Goal: Task Accomplishment & Management: Manage account settings

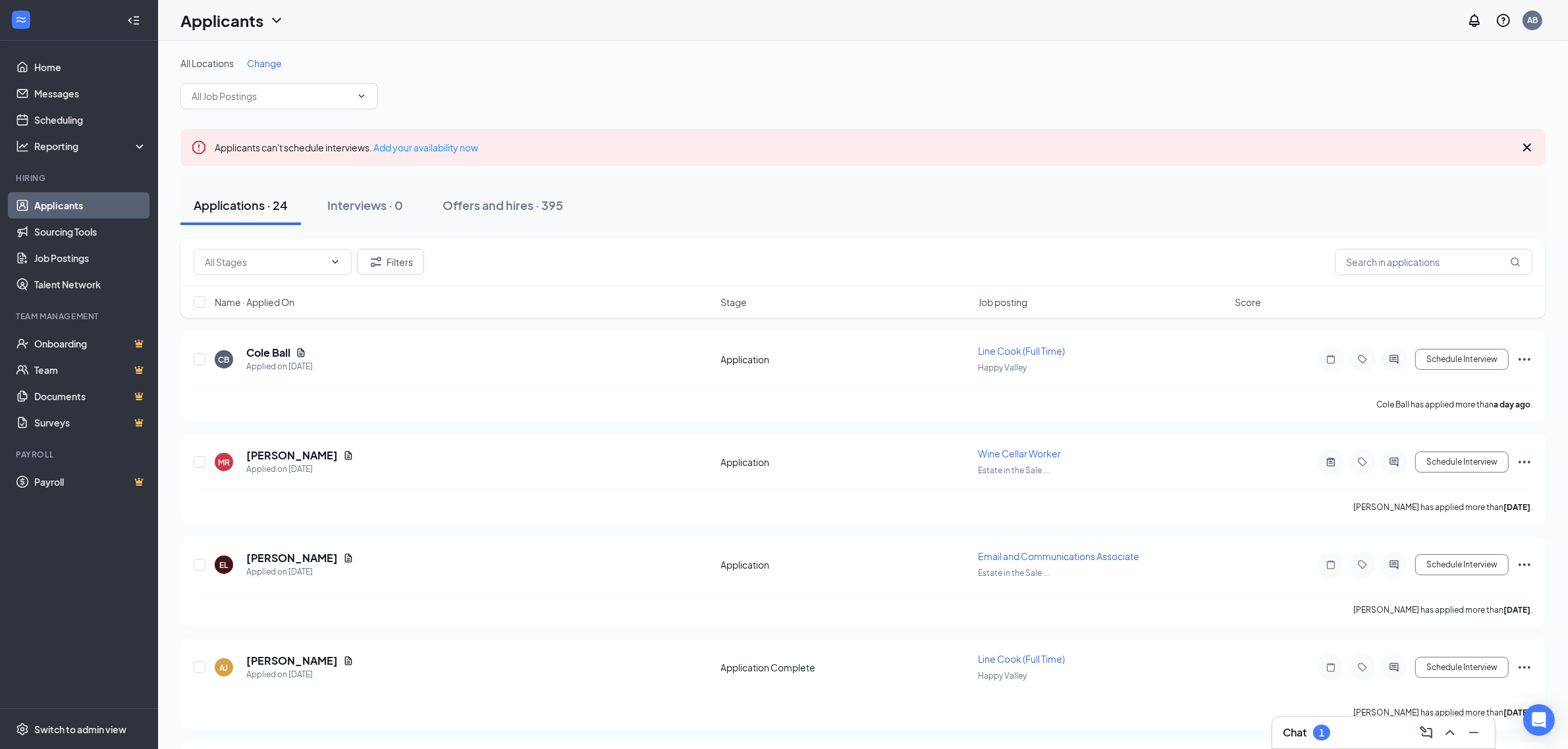
click at [64, 203] on link "Applicants" at bounding box center [90, 205] width 113 height 27
click at [1400, 264] on input "text" at bounding box center [1434, 262] width 198 height 27
type input "[PERSON_NAME]"
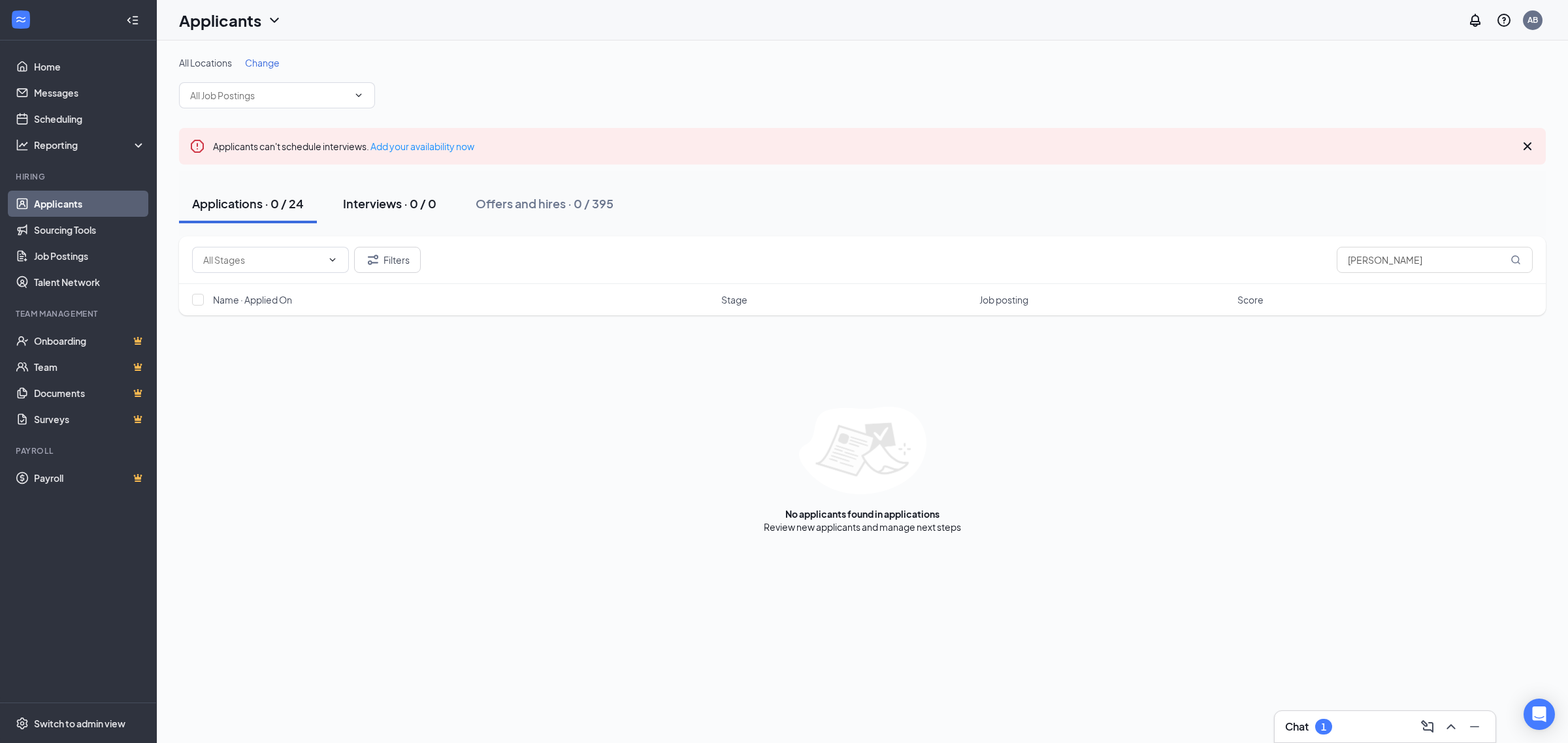
click at [388, 210] on div "Interviews · 0 / 0" at bounding box center [390, 203] width 94 height 17
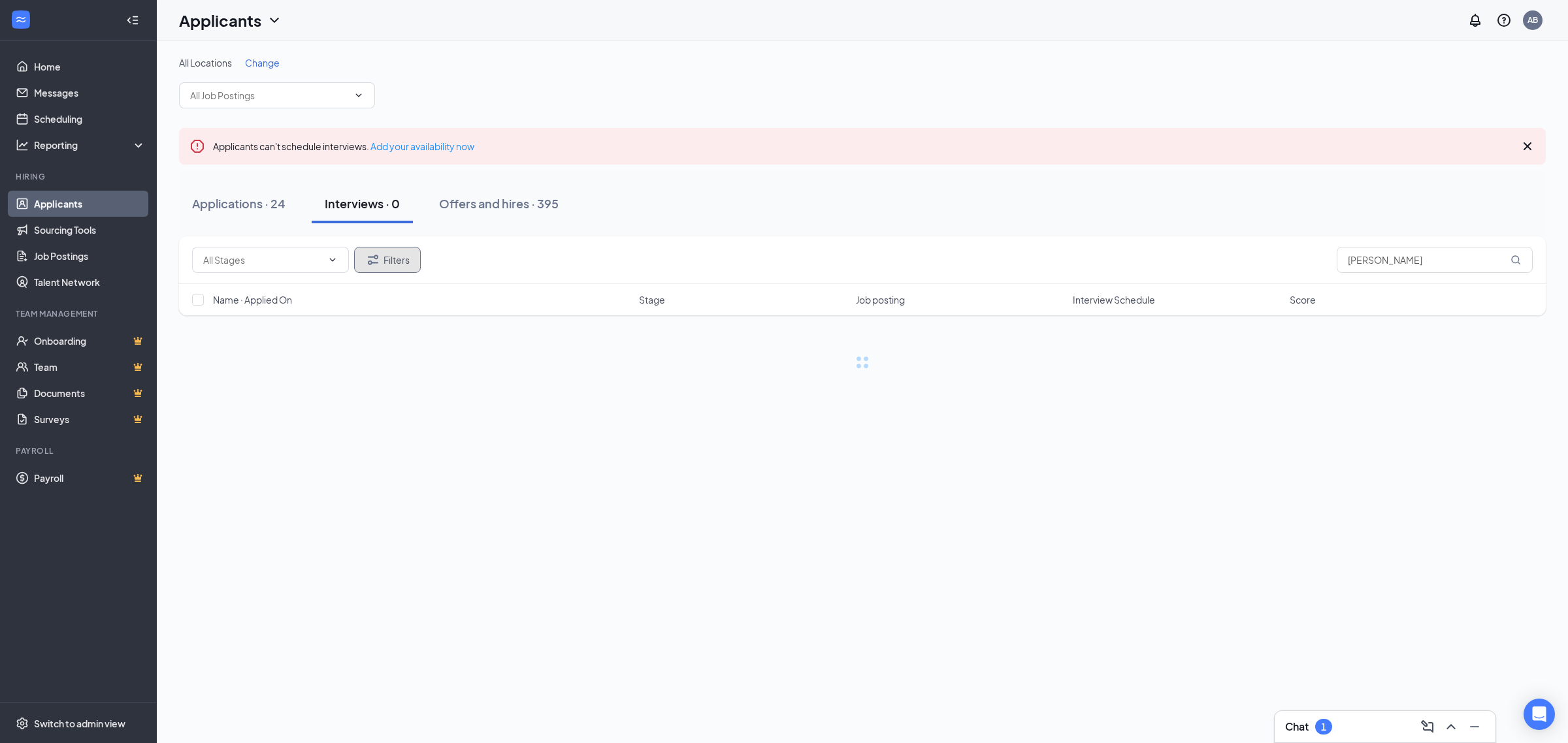
click at [387, 265] on button "Filters" at bounding box center [387, 260] width 66 height 26
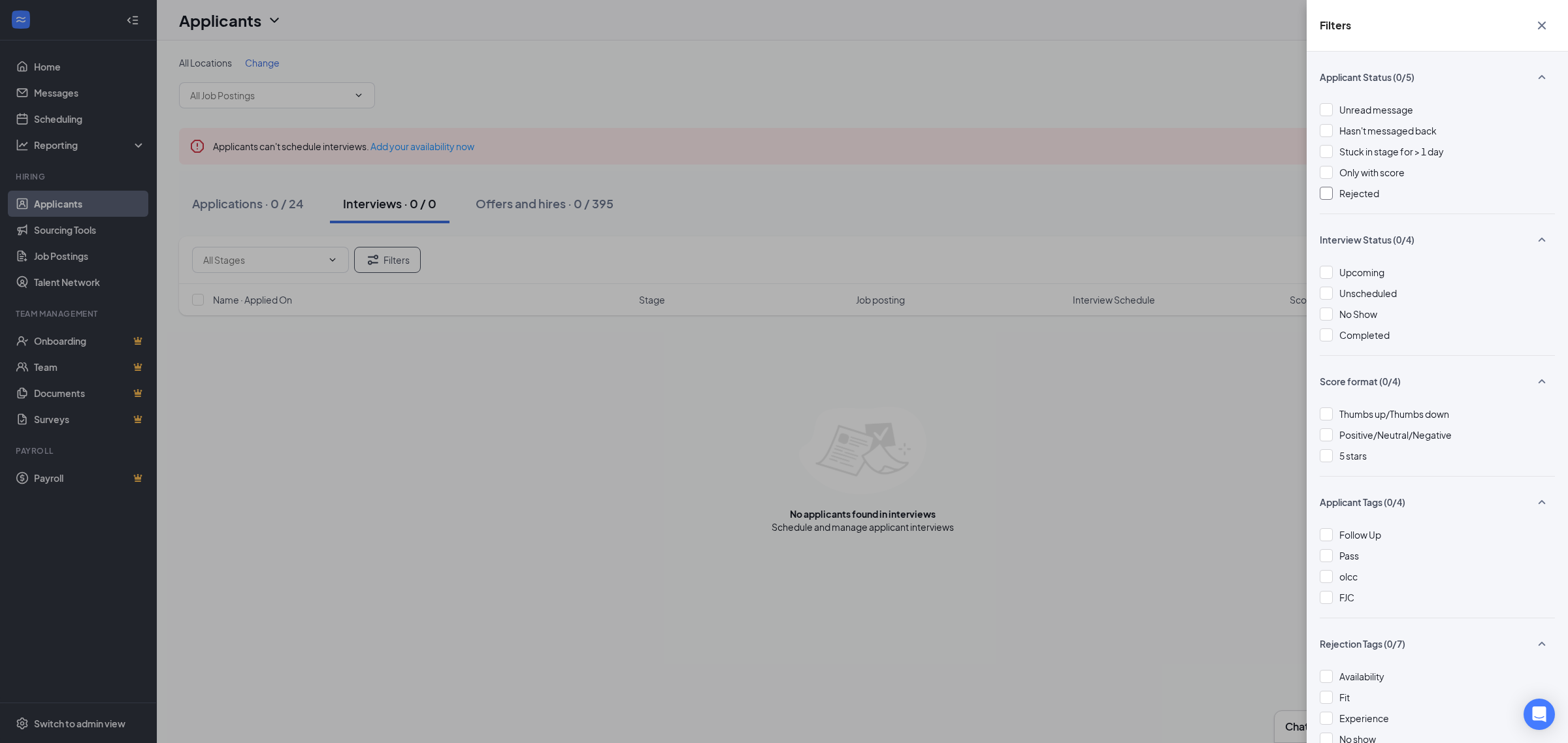
click at [1320, 195] on div at bounding box center [1326, 193] width 13 height 13
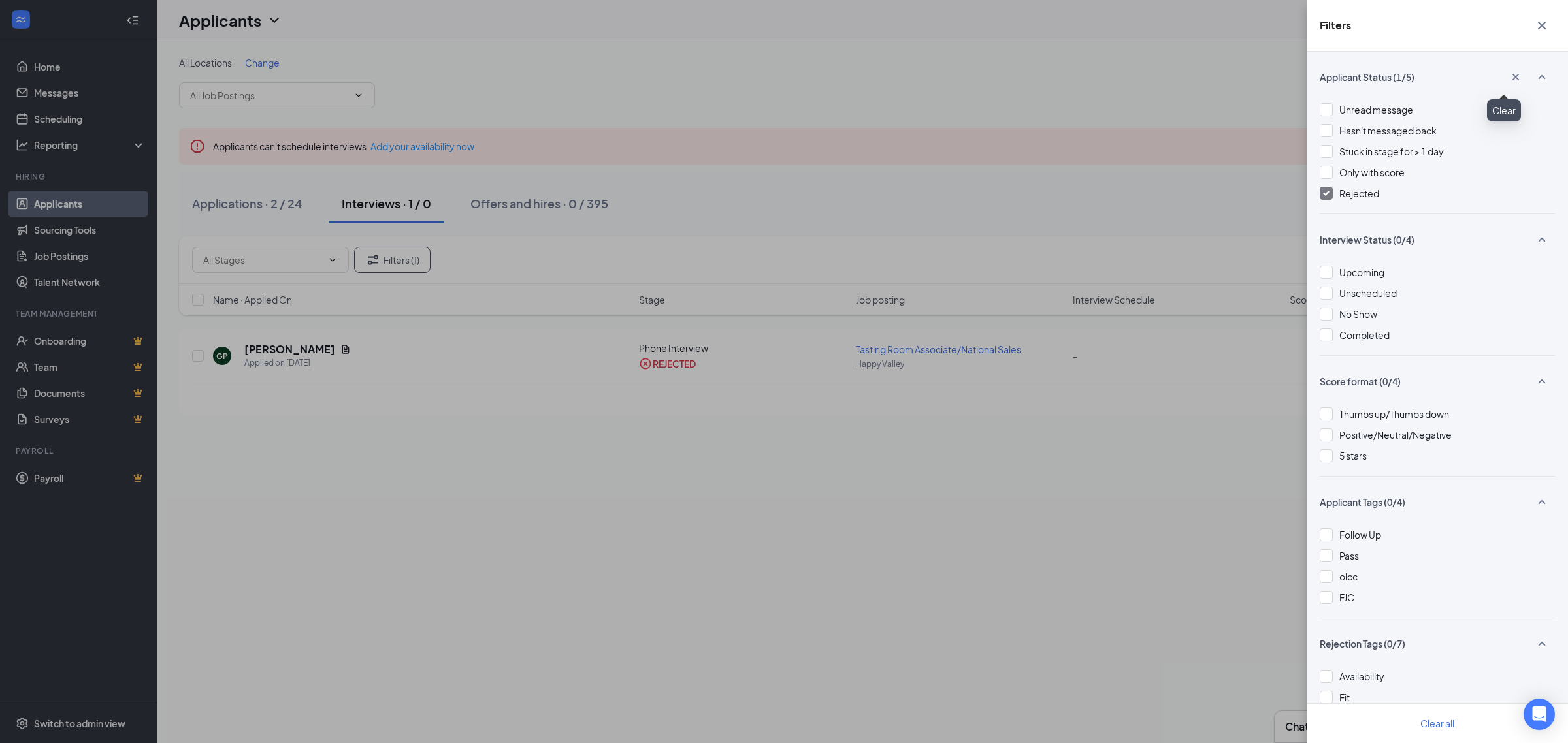
click at [1509, 79] on icon "Cross" at bounding box center [1515, 77] width 13 height 13
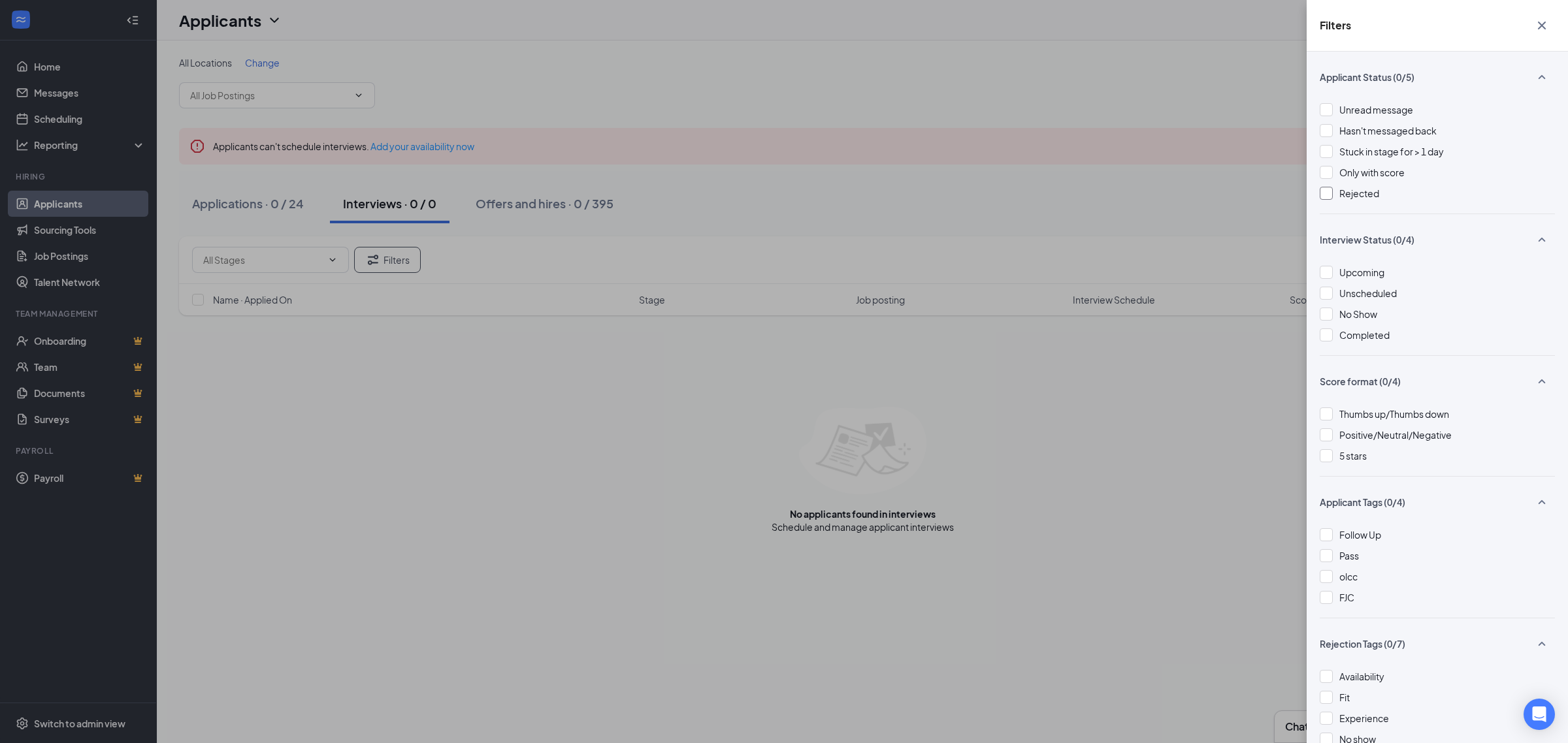
click at [1326, 190] on div at bounding box center [1326, 193] width 13 height 13
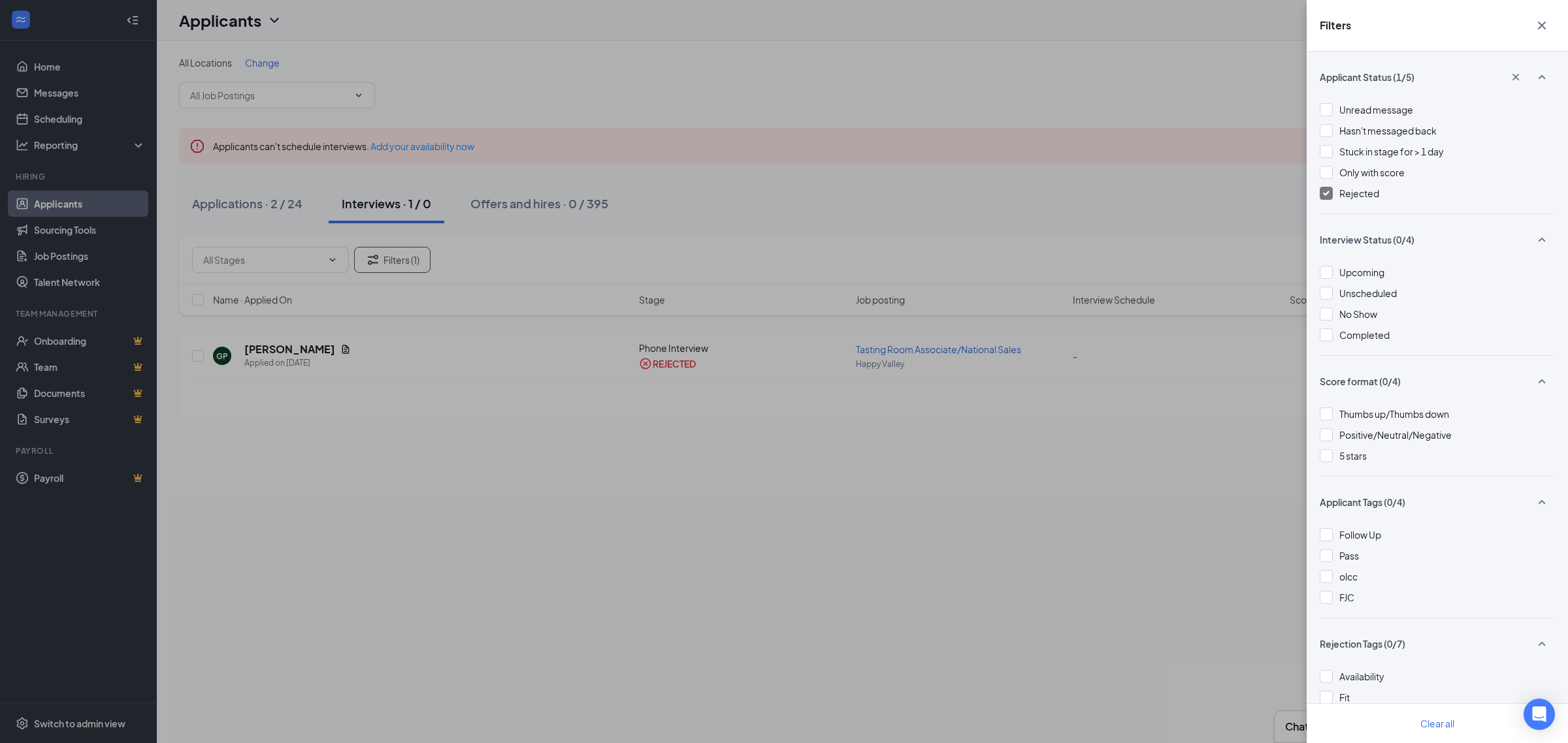
click at [1540, 26] on icon "Cross" at bounding box center [1542, 25] width 8 height 8
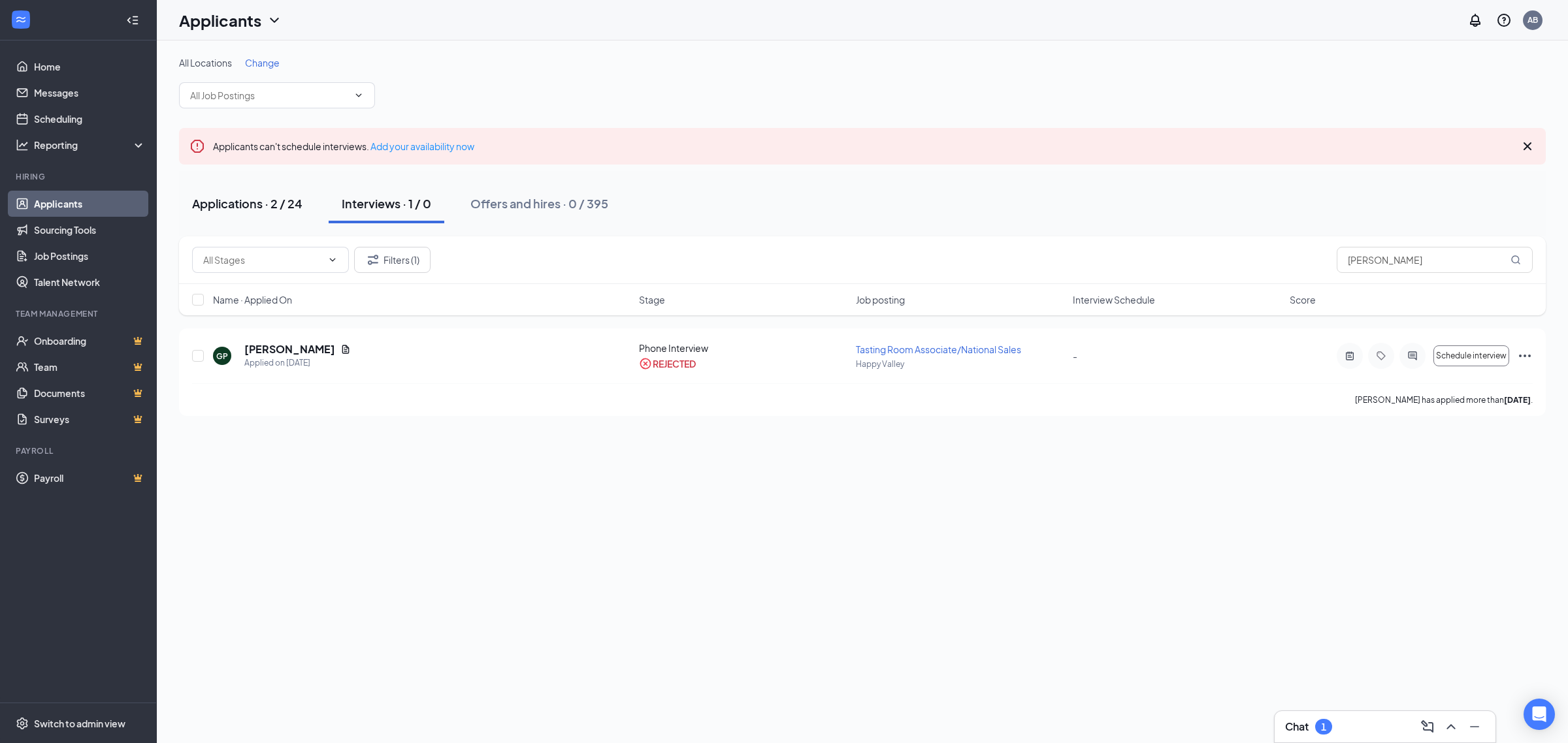
click at [292, 194] on button "Applications · 2 / 24" at bounding box center [247, 204] width 137 height 39
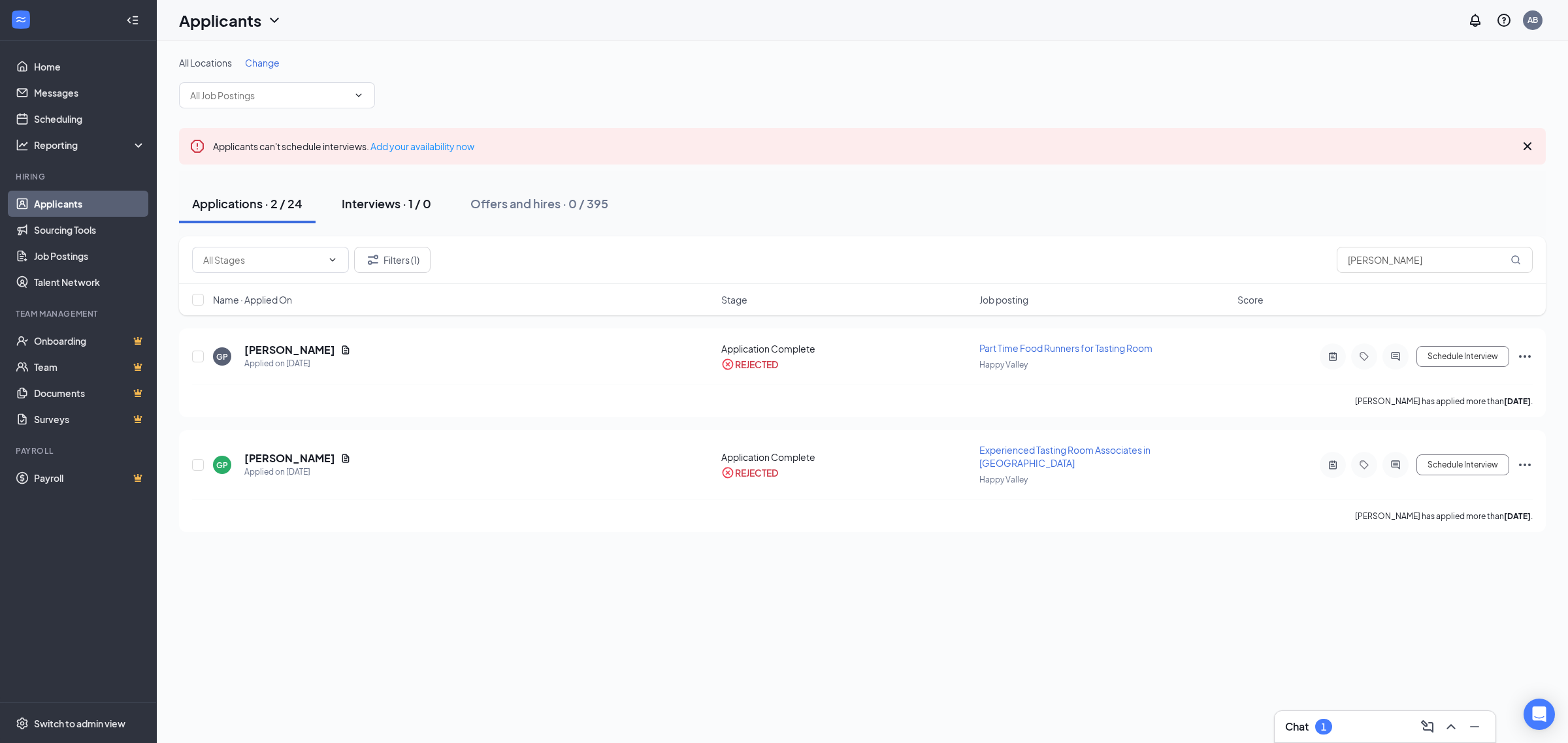
drag, startPoint x: 549, startPoint y: 199, endPoint x: 388, endPoint y: 215, distance: 161.8
click at [533, 205] on div "Offers and hires · 0 / 395" at bounding box center [539, 203] width 138 height 17
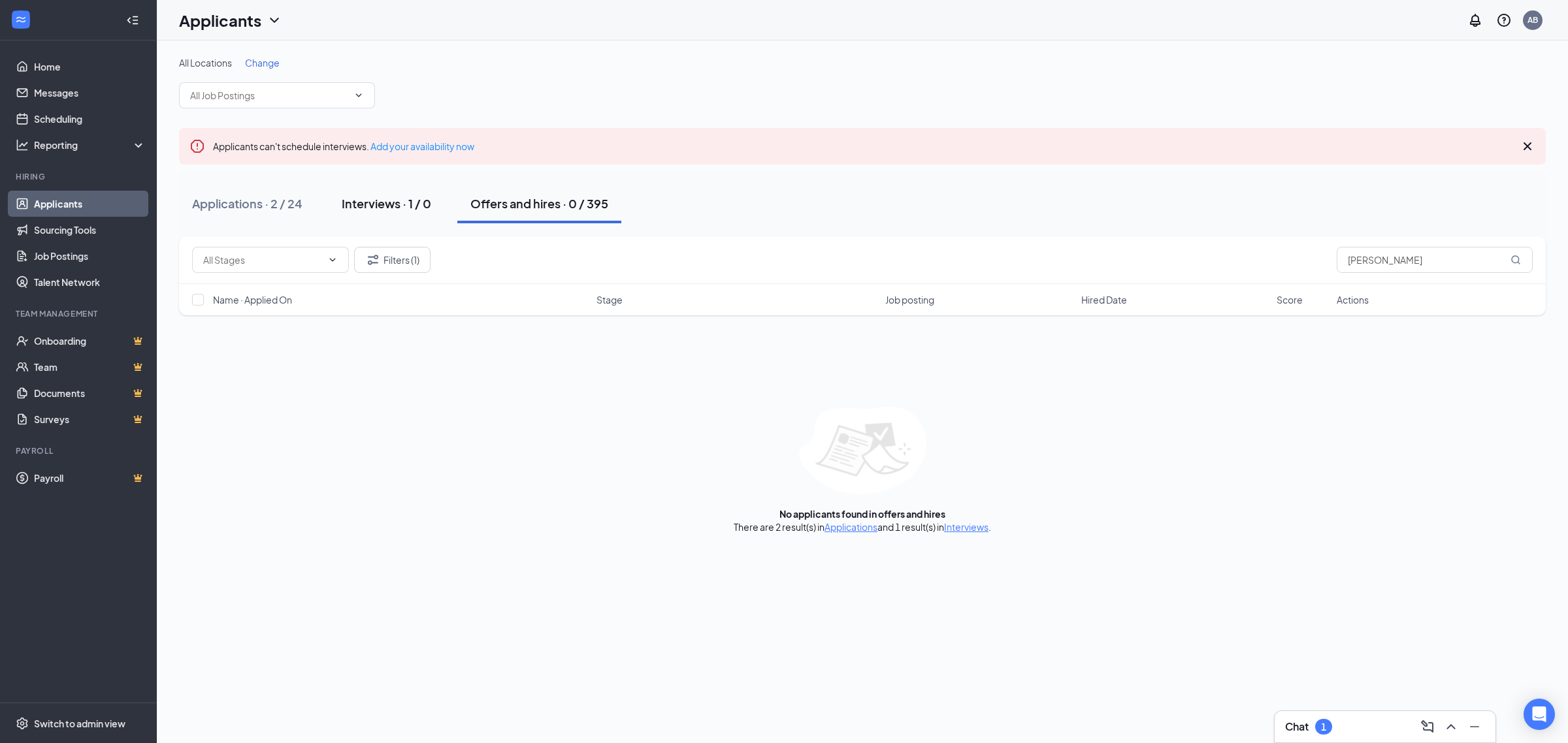
click at [359, 199] on div "Interviews · 1 / 0" at bounding box center [386, 203] width 89 height 17
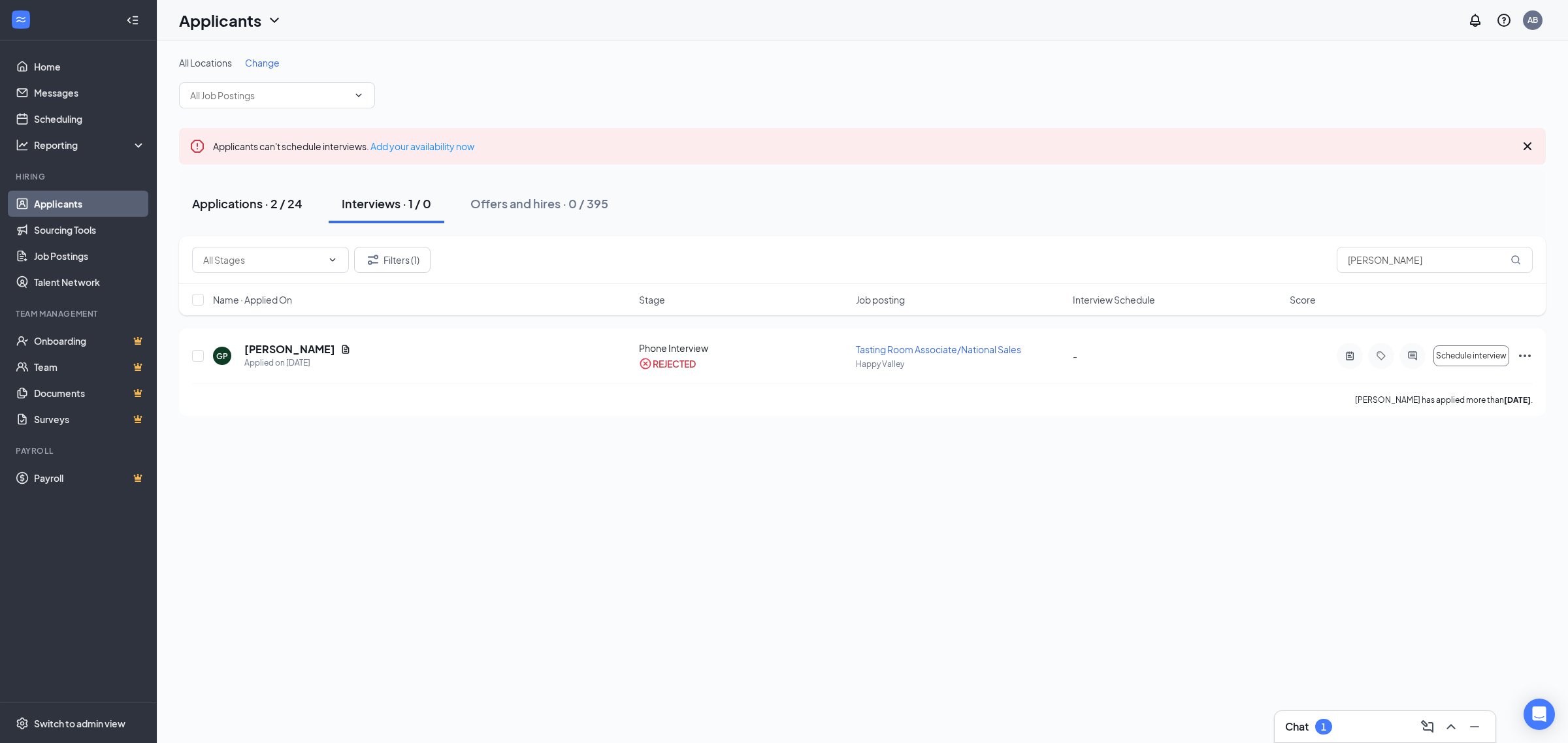
click at [247, 207] on div "Applications · 2 / 24" at bounding box center [247, 203] width 110 height 17
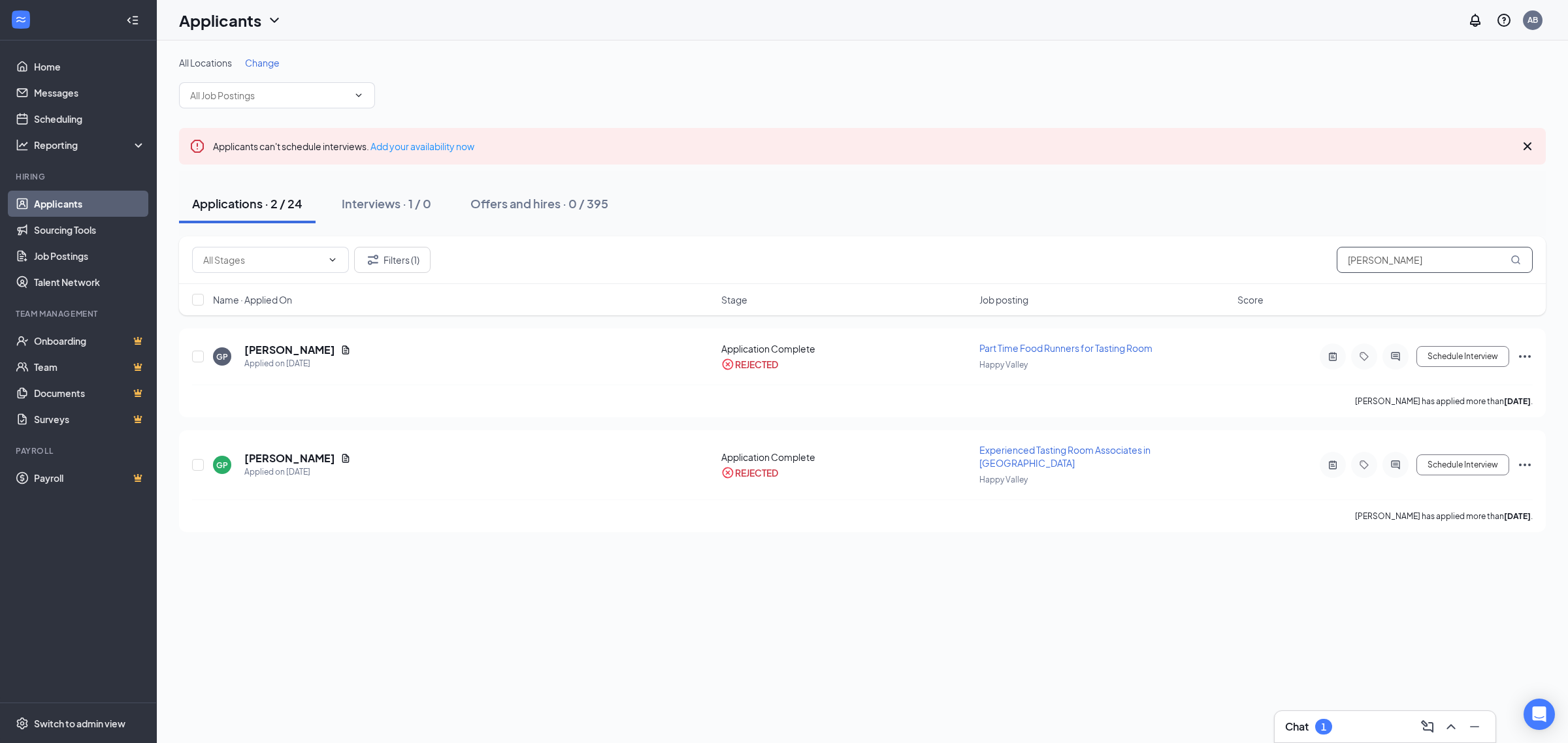
click at [1361, 251] on input "[PERSON_NAME]" at bounding box center [1435, 260] width 196 height 26
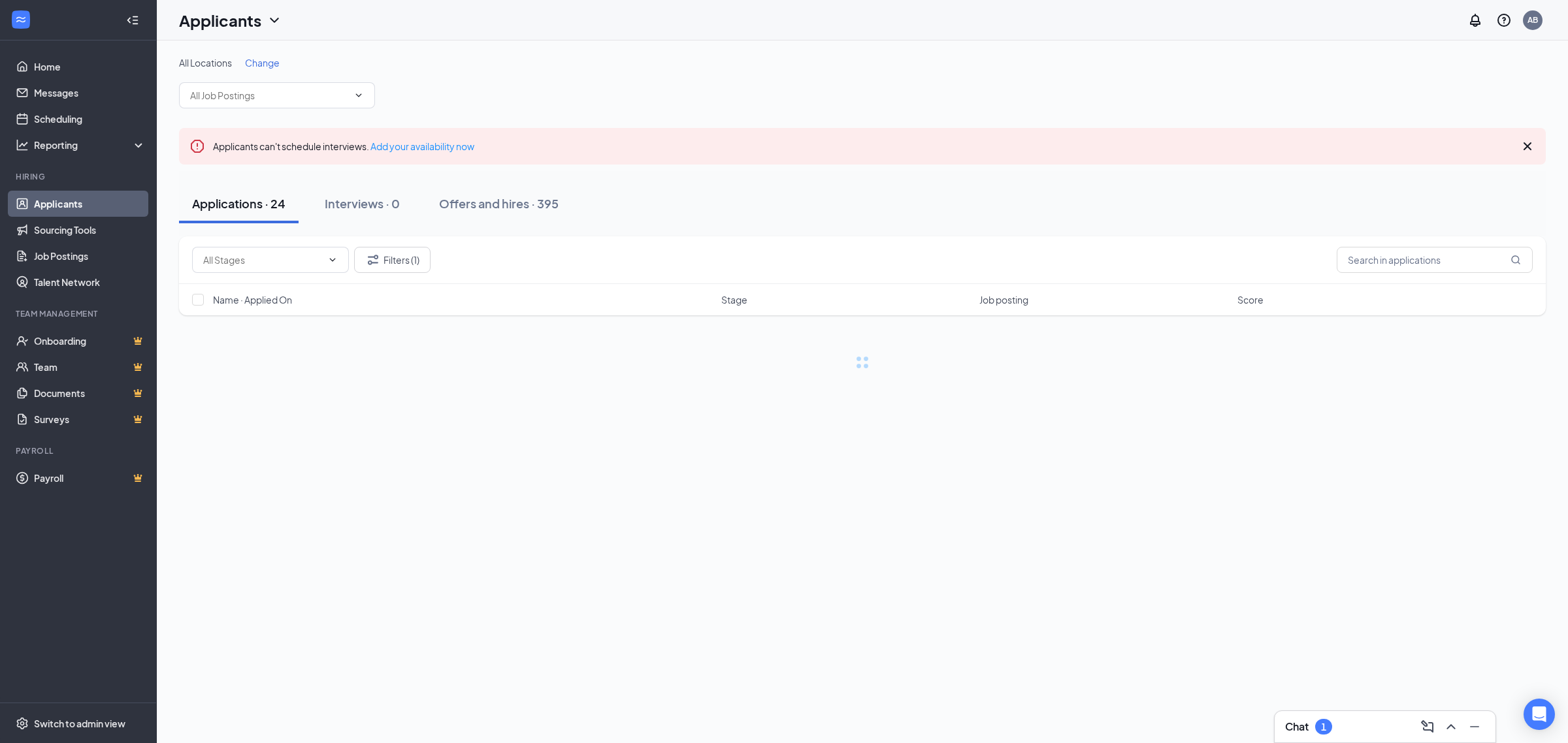
click at [64, 201] on link "Applicants" at bounding box center [89, 204] width 112 height 26
